Goal: Task Accomplishment & Management: Manage account settings

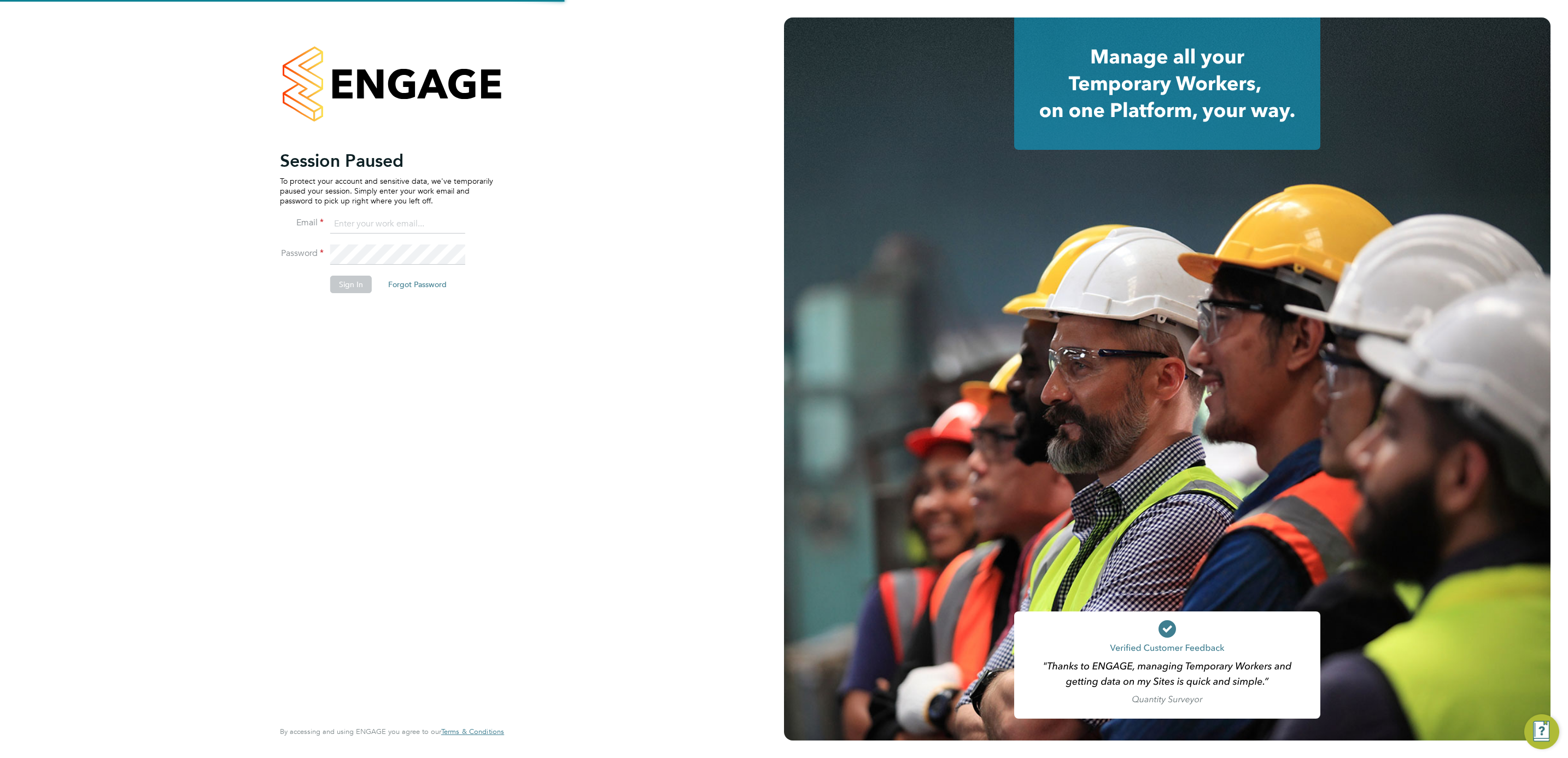
type input "Nikki.Hobden@cpplc.com"
click at [350, 281] on button "Sign In" at bounding box center [351, 284] width 41 height 18
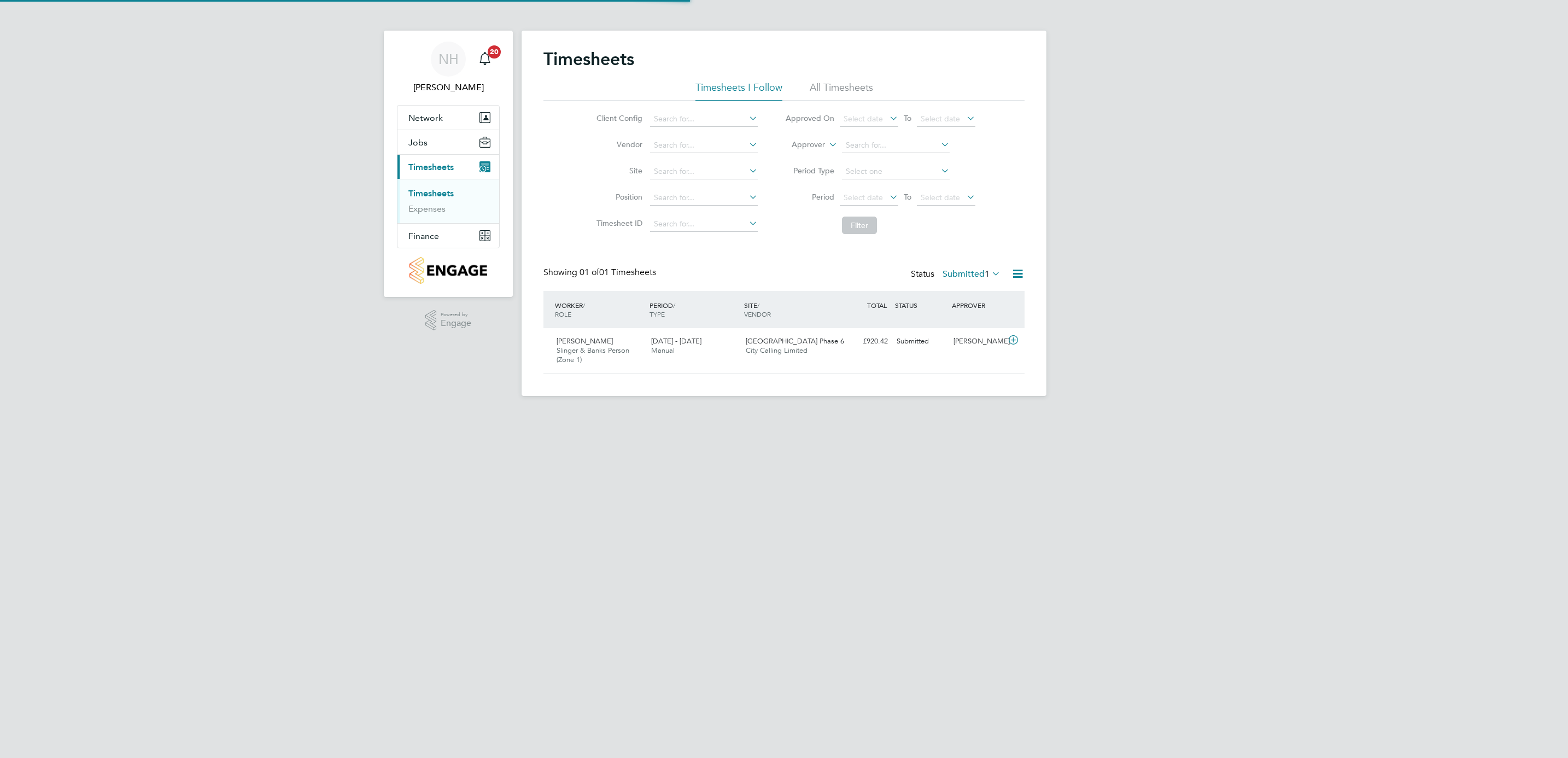
scroll to position [28, 95]
click at [952, 269] on label "Submitted 1" at bounding box center [971, 274] width 58 height 11
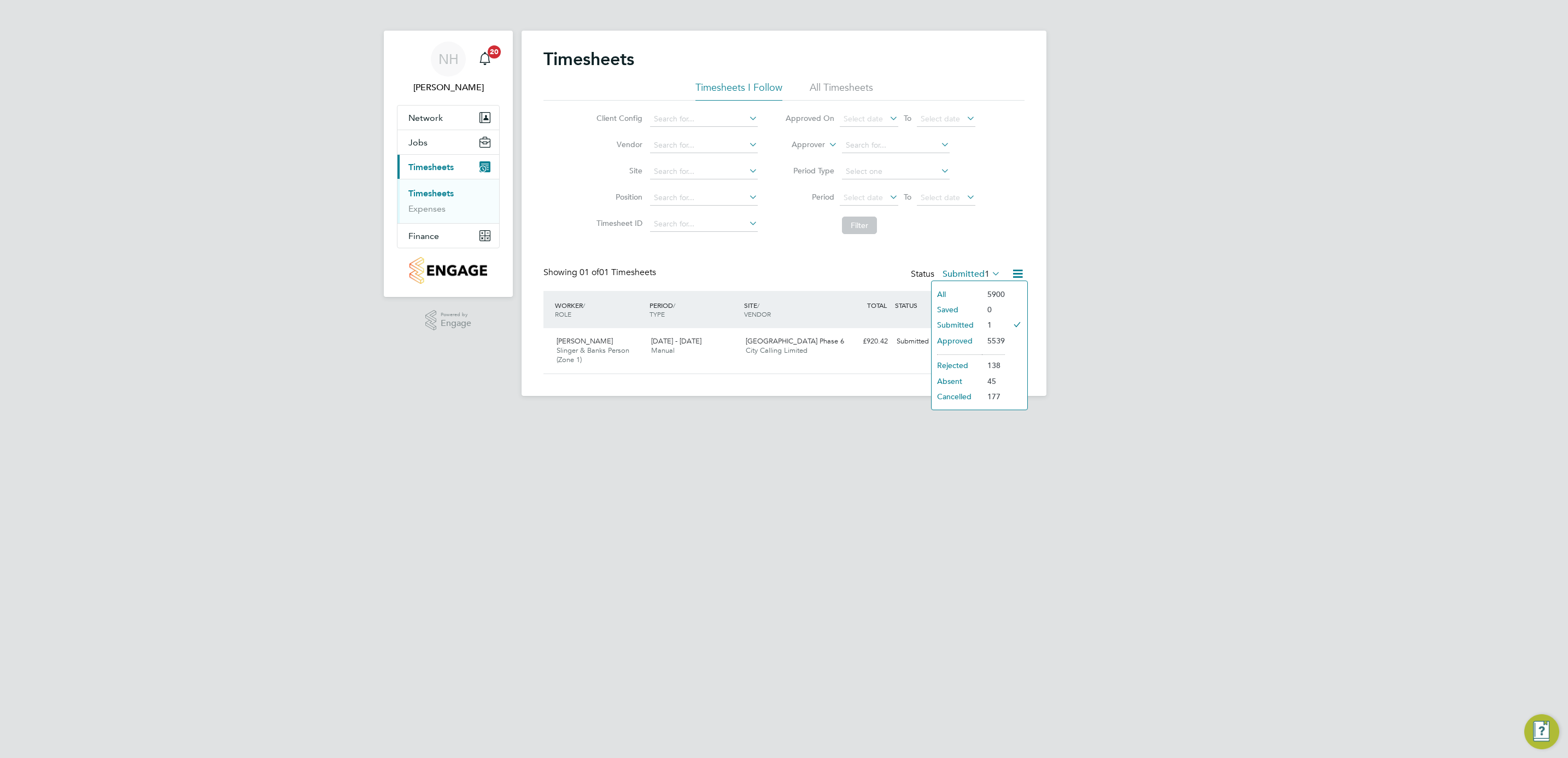
click at [591, 413] on html "NH [PERSON_NAME] Notifications 20 Applications: Network Team Members Sites Work…" at bounding box center [784, 206] width 1568 height 413
